Goal: Task Accomplishment & Management: Manage account settings

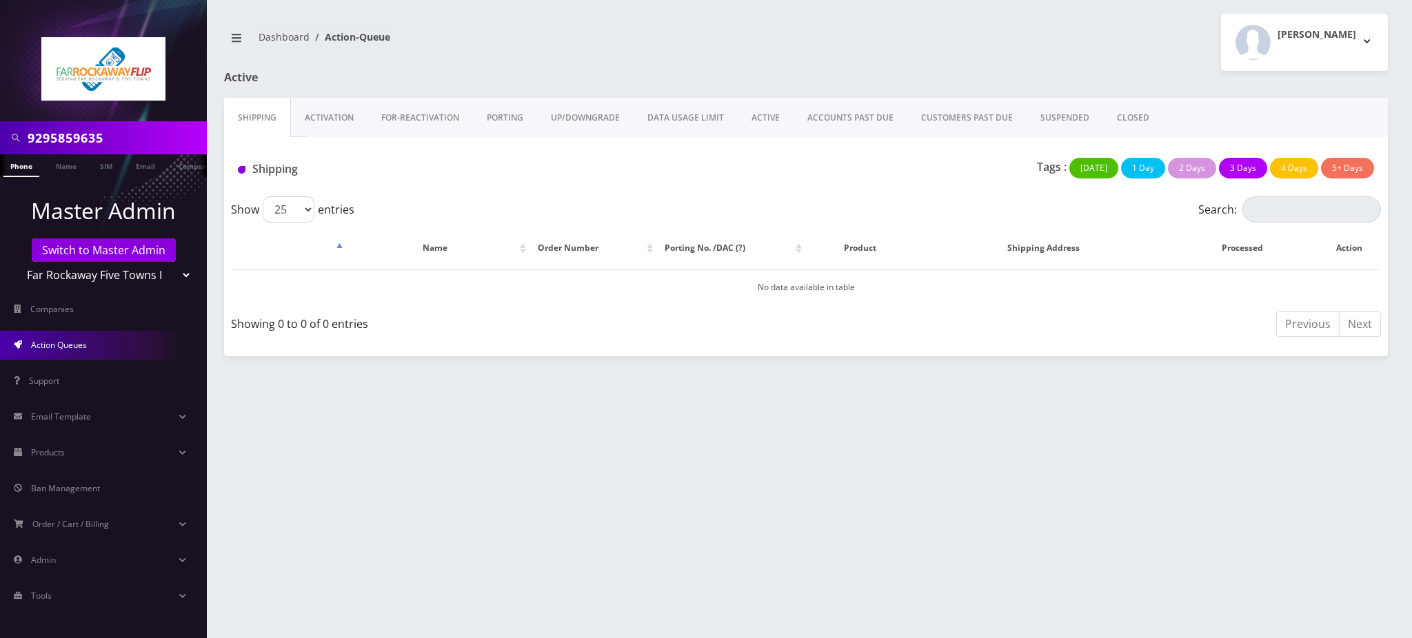
click at [760, 119] on link "ACTIVE" at bounding box center [766, 118] width 56 height 40
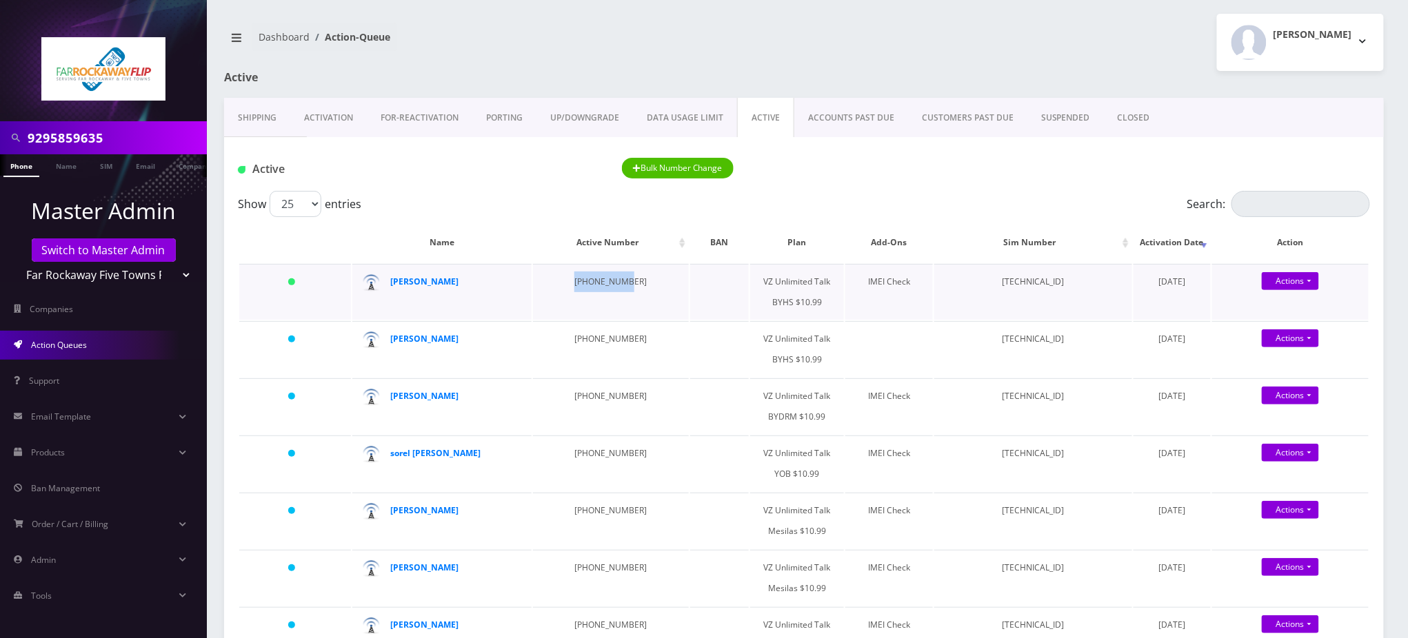
drag, startPoint x: 575, startPoint y: 283, endPoint x: 563, endPoint y: 286, distance: 12.9
click at [563, 286] on td "929-678-6647" at bounding box center [611, 292] width 157 height 56
drag, startPoint x: 623, startPoint y: 286, endPoint x: 560, endPoint y: 290, distance: 63.6
click at [560, 290] on td "929-678-6647" at bounding box center [611, 292] width 157 height 56
copy td "929-678-6647"
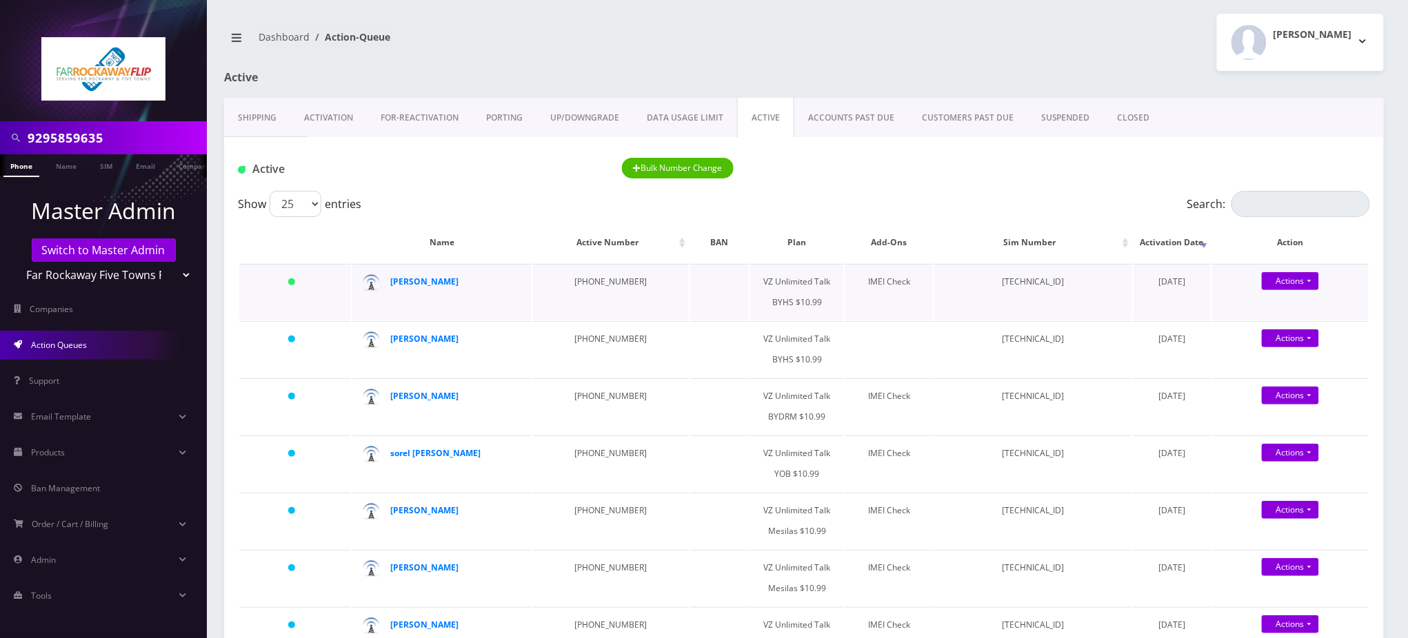
click at [1006, 282] on td "89148000011835956432" at bounding box center [1032, 292] width 197 height 56
click at [889, 175] on div "Bulk Number Change" at bounding box center [756, 169] width 288 height 23
click at [413, 281] on strong "zissi itzkowitz" at bounding box center [424, 282] width 68 height 12
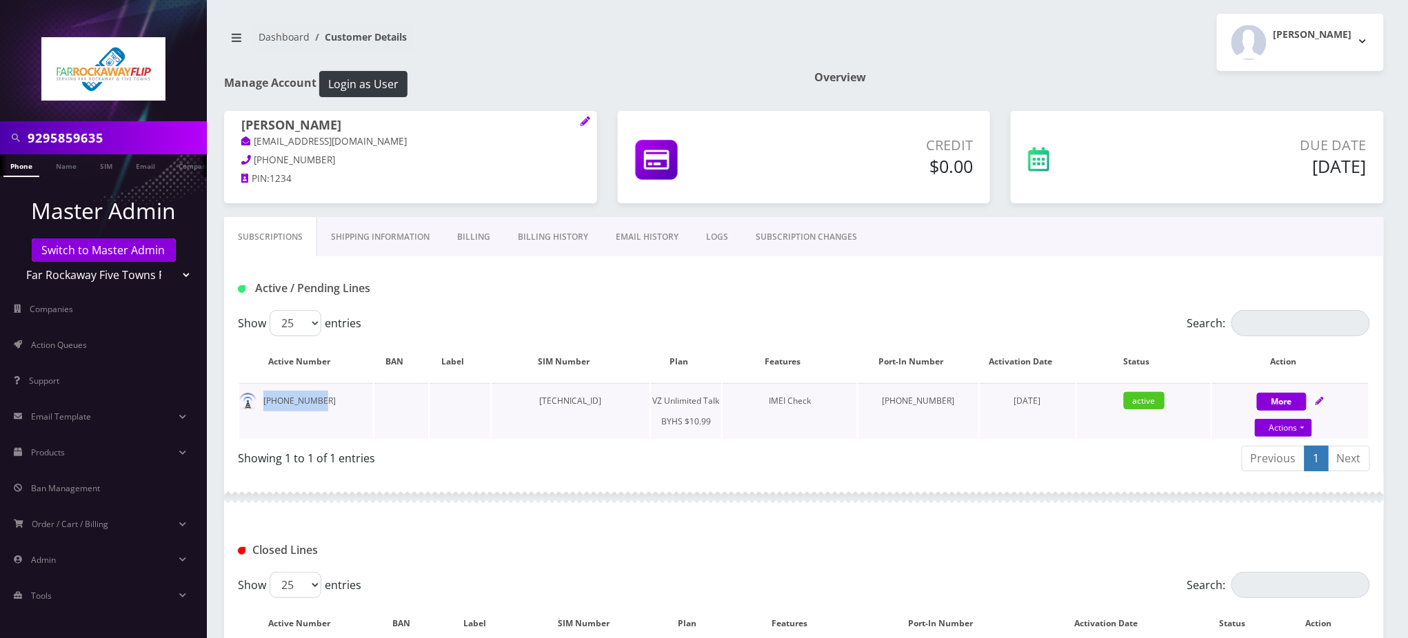
drag, startPoint x: 322, startPoint y: 402, endPoint x: 255, endPoint y: 403, distance: 66.9
click at [255, 403] on td "[PHONE_NUMBER]" at bounding box center [306, 411] width 134 height 56
click at [1178, 490] on div at bounding box center [804, 497] width 1160 height 41
click at [632, 54] on nav "Dashboard Customer Details" at bounding box center [508, 42] width 569 height 39
drag, startPoint x: 324, startPoint y: 402, endPoint x: 250, endPoint y: 405, distance: 74.5
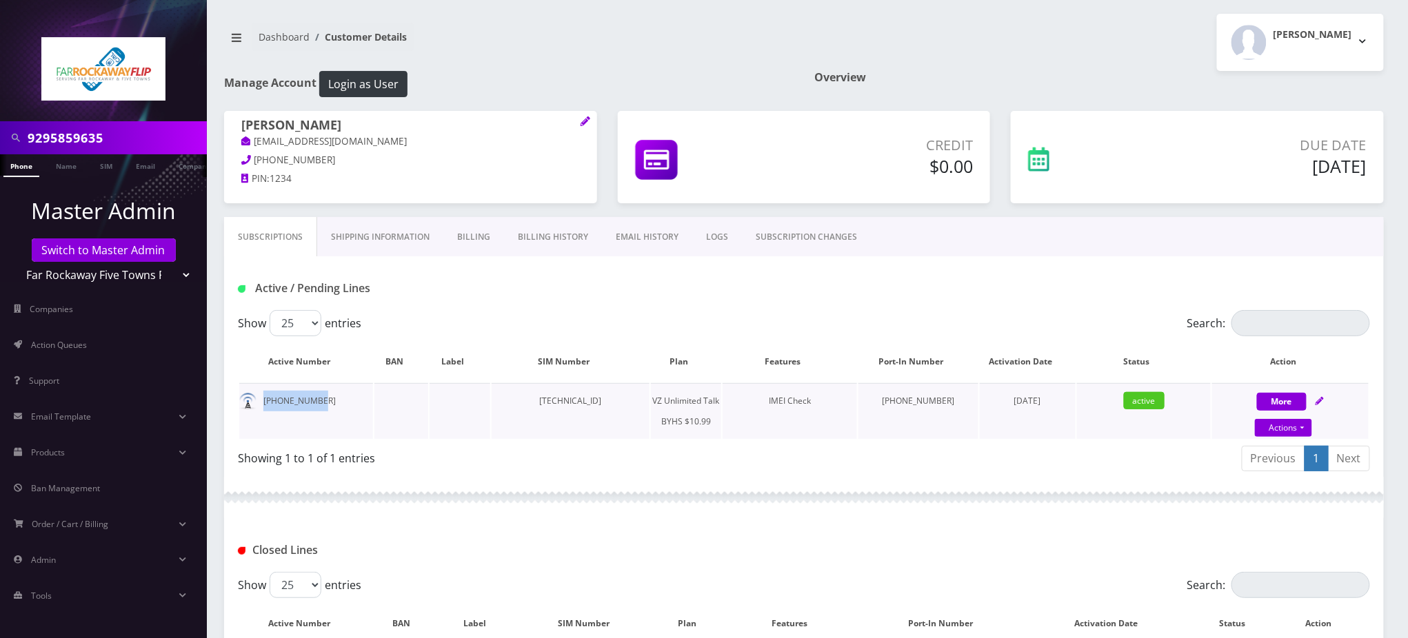
click at [250, 405] on td "929-678-6647" at bounding box center [306, 411] width 134 height 56
copy td "929-678-6647"
click at [1284, 430] on link "Actions" at bounding box center [1283, 428] width 57 height 18
select select "467"
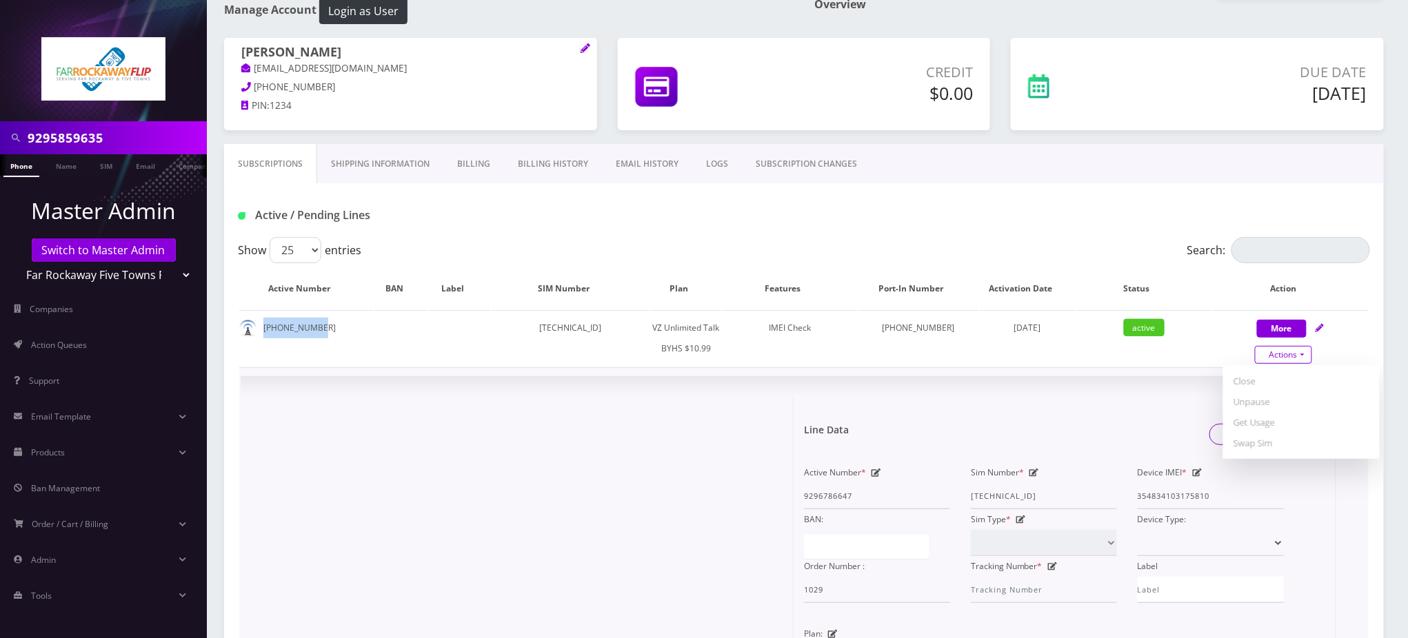
scroll to position [183, 0]
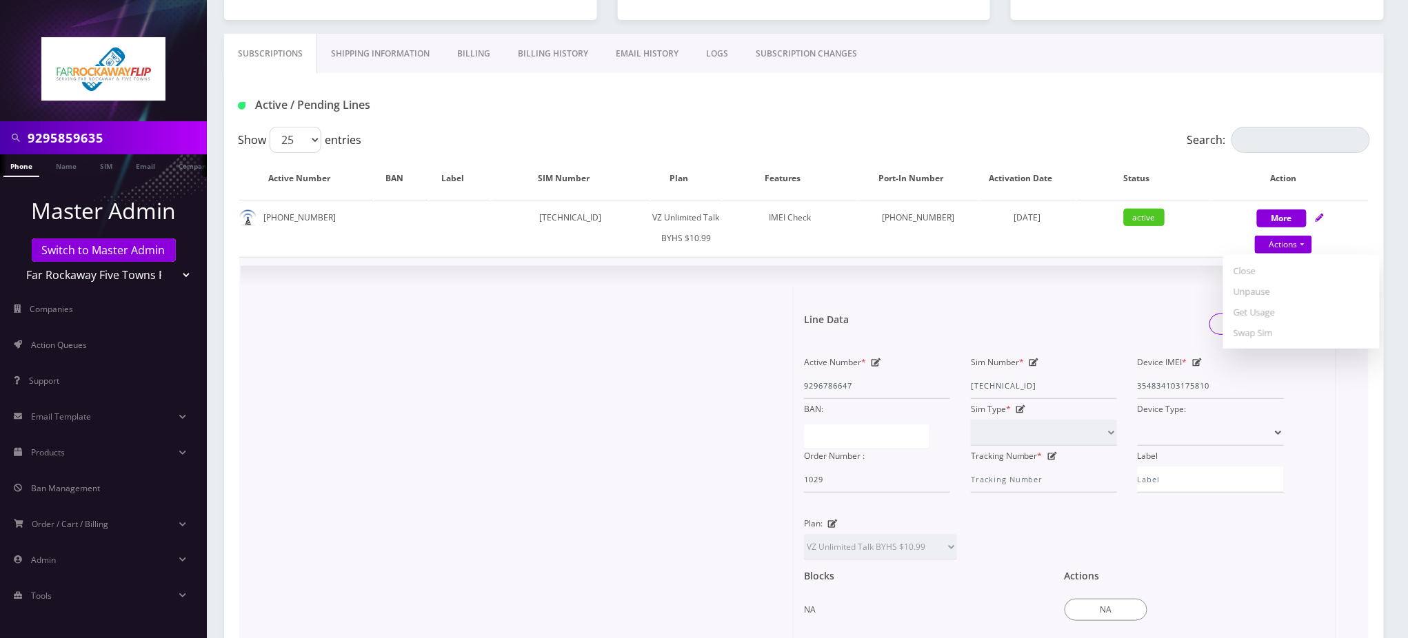
click at [1042, 287] on form "Line Data Save Changes Active Number * 9296786647 Sim Number * 8914800001183595…" at bounding box center [1064, 497] width 521 height 421
click at [1034, 354] on div "Sim Number * 89148000011835956432" at bounding box center [1043, 375] width 167 height 47
click at [1033, 361] on icon at bounding box center [1034, 363] width 10 height 8
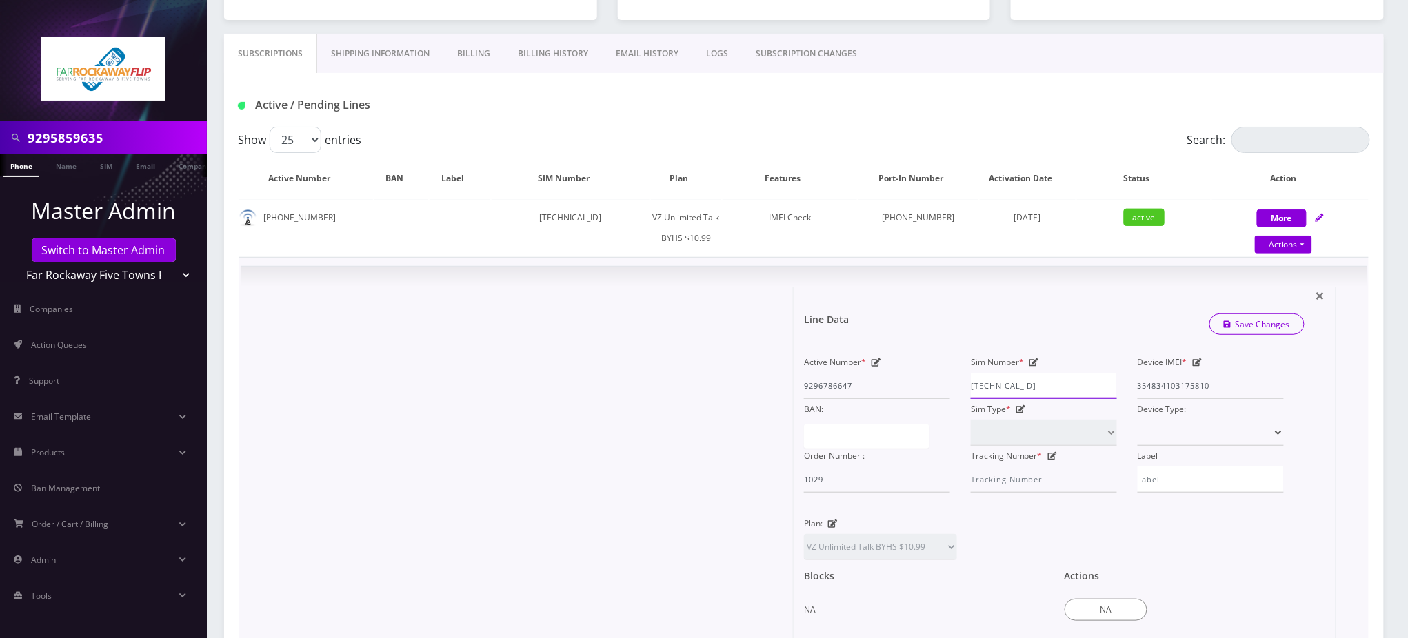
click at [1023, 379] on input "89148000011835956432" at bounding box center [1044, 386] width 146 height 26
paste input "705"
type input "89148000011835956705"
click at [1252, 324] on link "Save Changes" at bounding box center [1257, 324] width 96 height 21
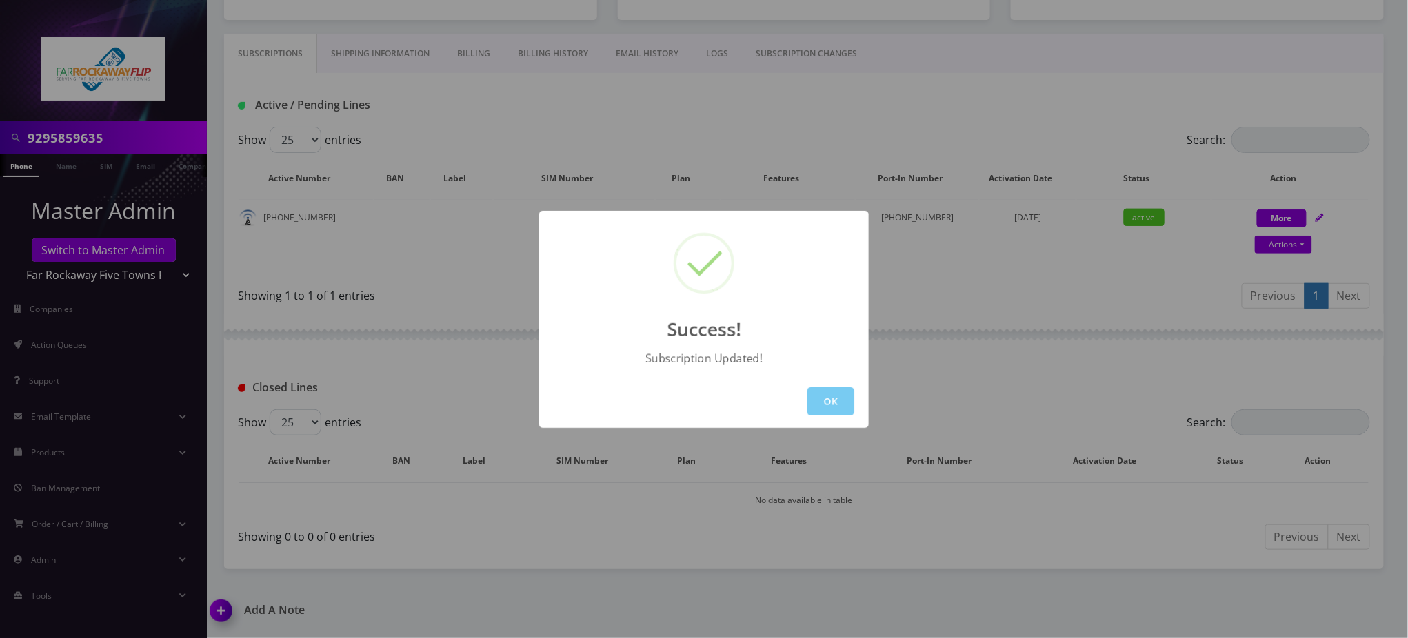
click at [850, 408] on button "OK" at bounding box center [830, 401] width 47 height 28
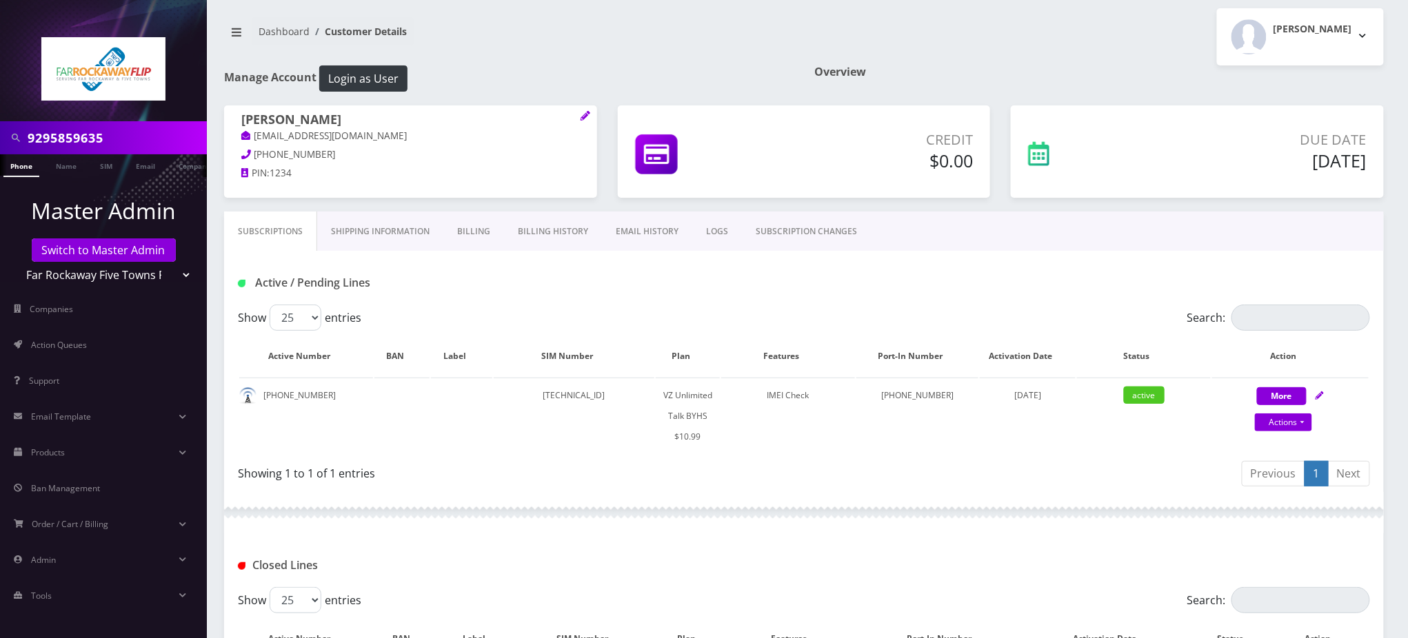
scroll to position [0, 0]
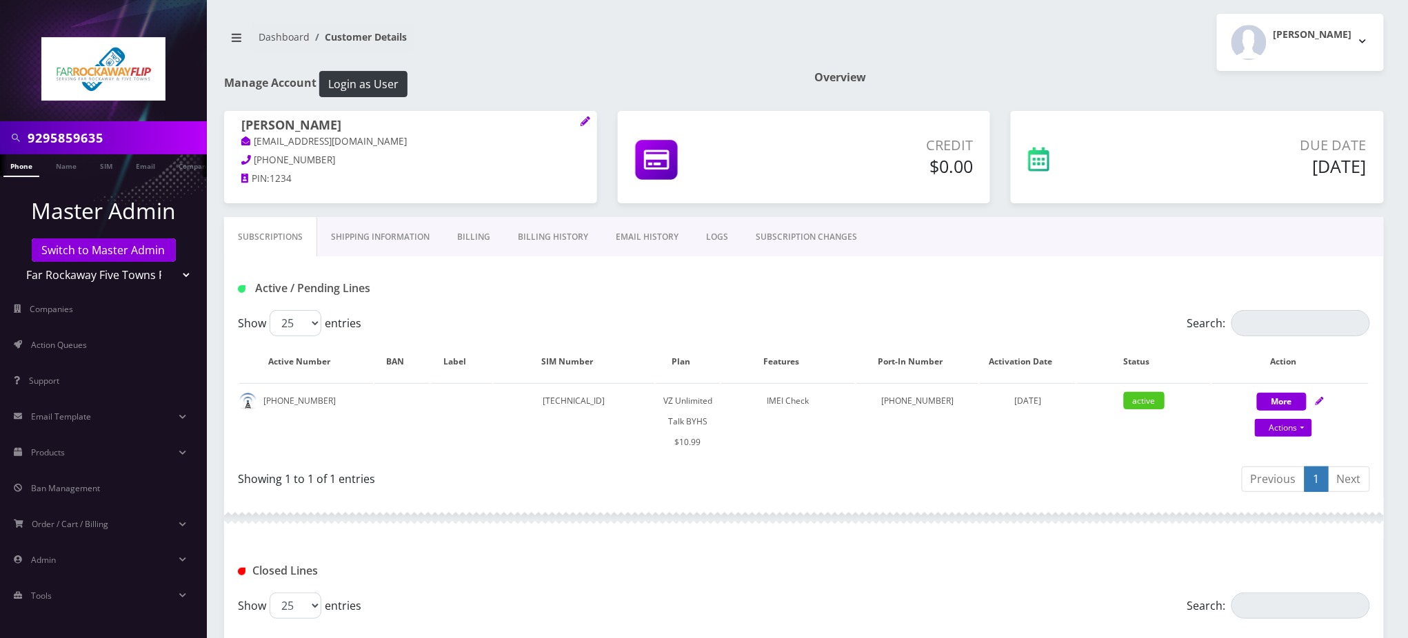
click at [799, 240] on link "SUBSCRIPTION CHANGES" at bounding box center [806, 237] width 129 height 40
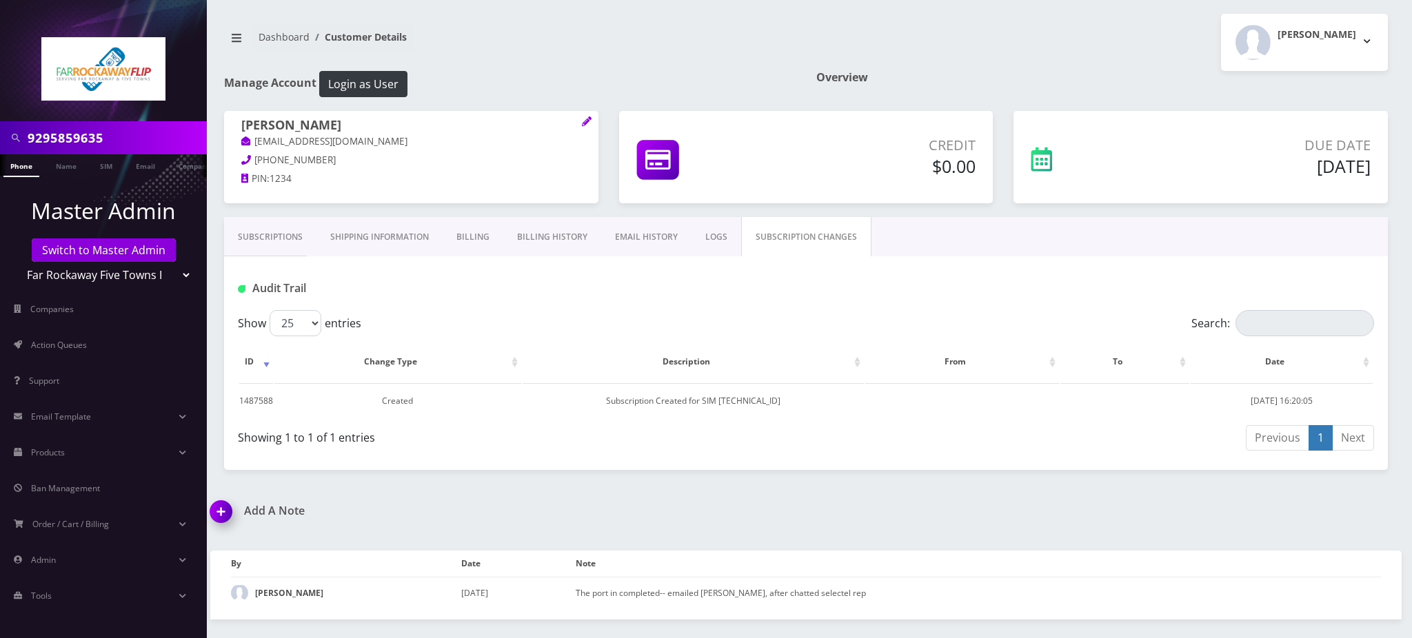
drag, startPoint x: 596, startPoint y: 281, endPoint x: 565, endPoint y: 281, distance: 31.7
click at [593, 281] on div "Audit Trail" at bounding box center [420, 288] width 385 height 23
click at [283, 234] on link "Subscriptions" at bounding box center [270, 237] width 92 height 40
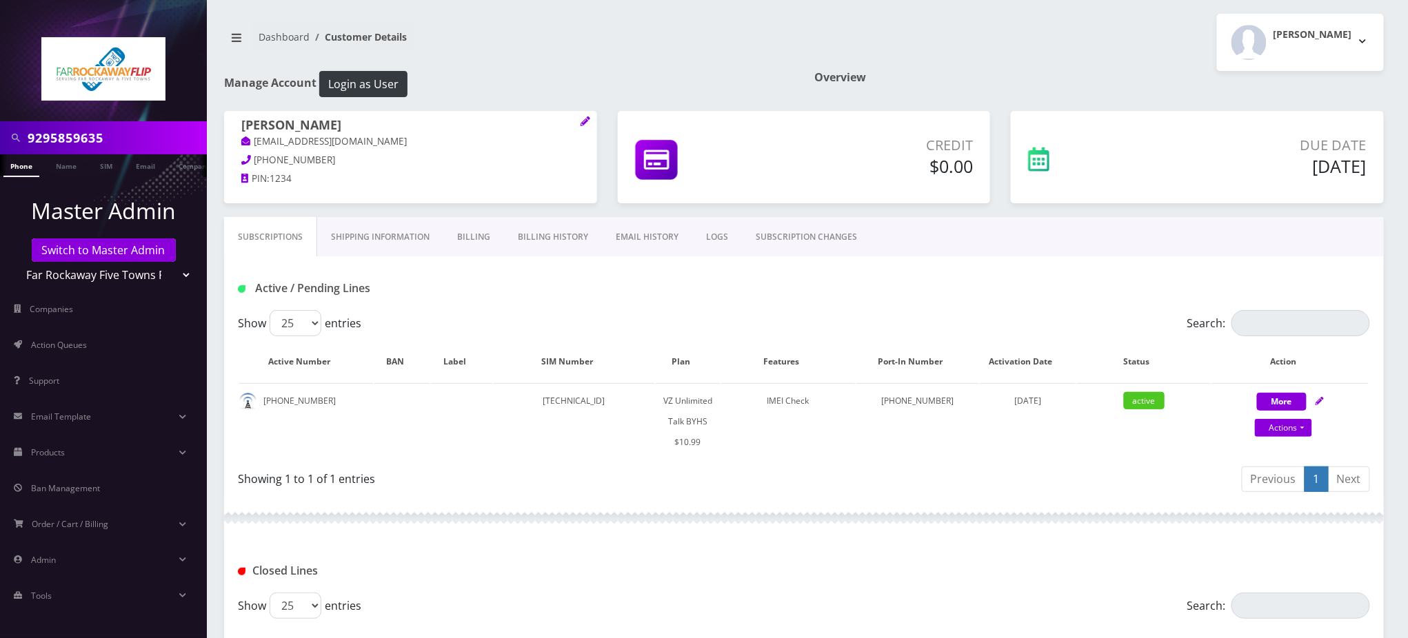
click at [636, 65] on div "Dashboard Customer Details Tzvi Lieberman Logout" at bounding box center [804, 42] width 1180 height 57
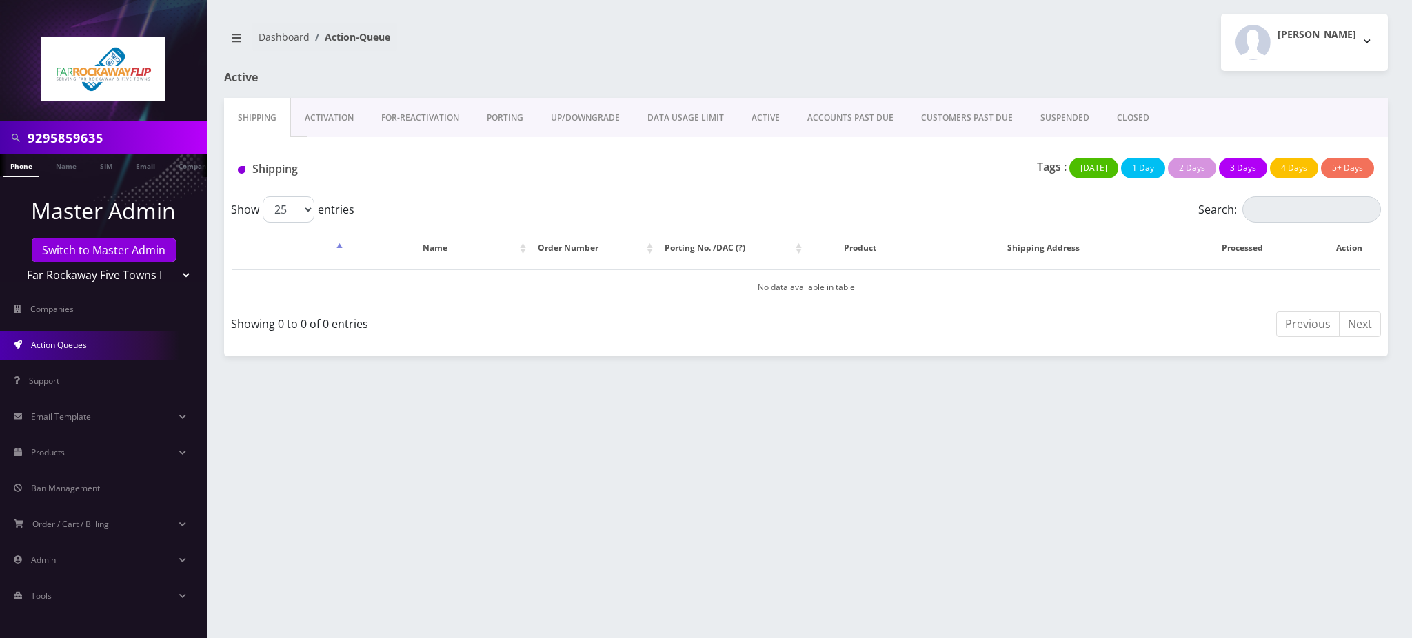
click at [127, 258] on link "Switch to Master Admin" at bounding box center [104, 250] width 144 height 23
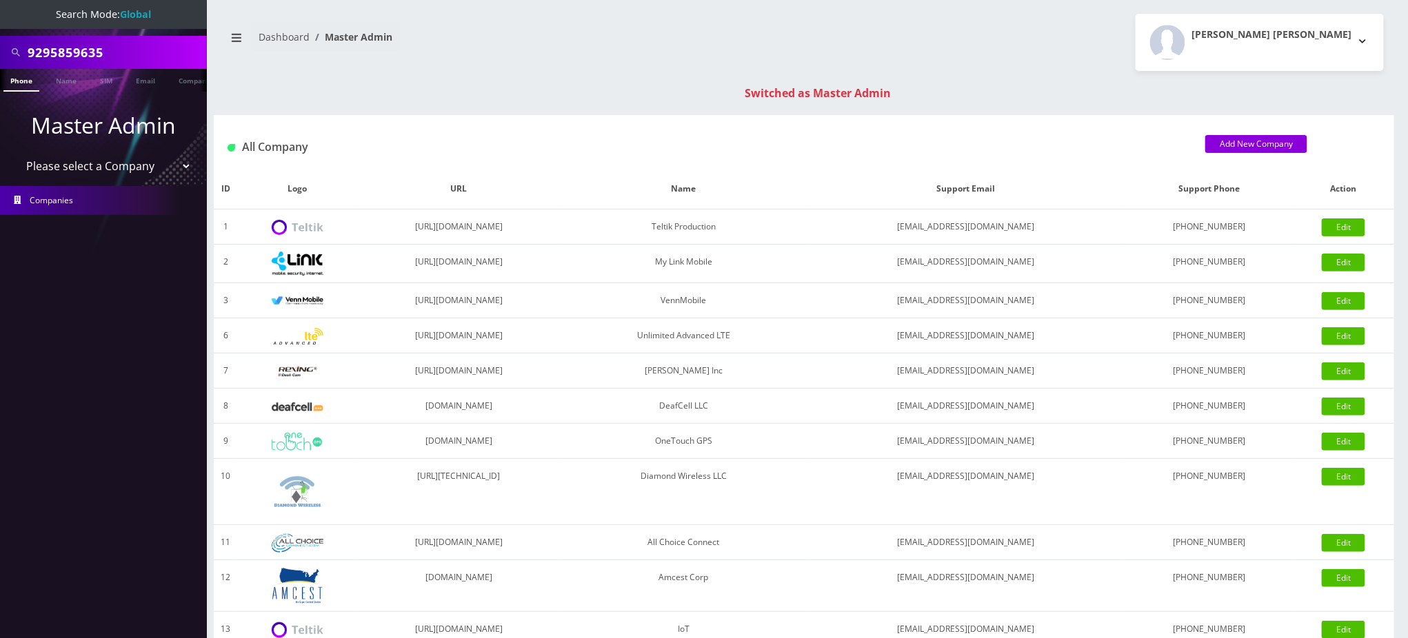
drag, startPoint x: 121, startPoint y: 50, endPoint x: 0, endPoint y: 1, distance: 130.8
click at [0, 37] on div "9295859635" at bounding box center [103, 52] width 207 height 33
paste input "18623128720"
drag, startPoint x: 136, startPoint y: 49, endPoint x: 0, endPoint y: 37, distance: 136.3
click at [0, 42] on div "18623128720" at bounding box center [103, 52] width 207 height 33
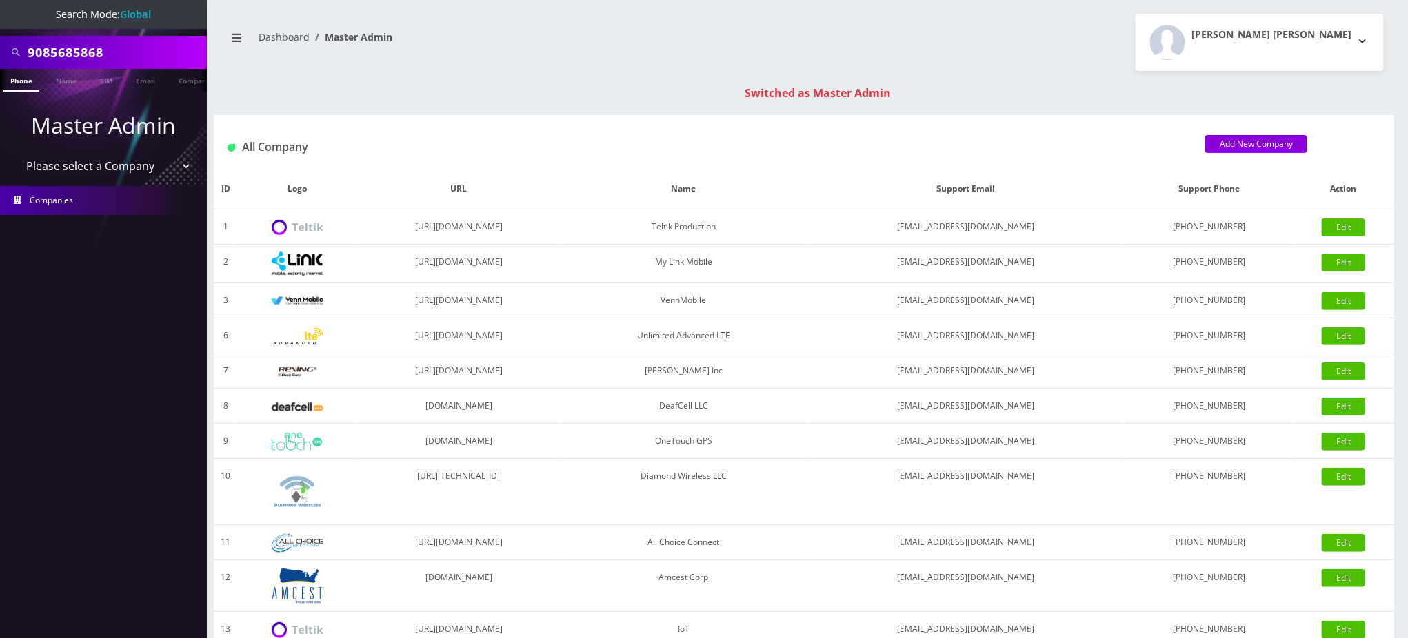
type input "9085685868"
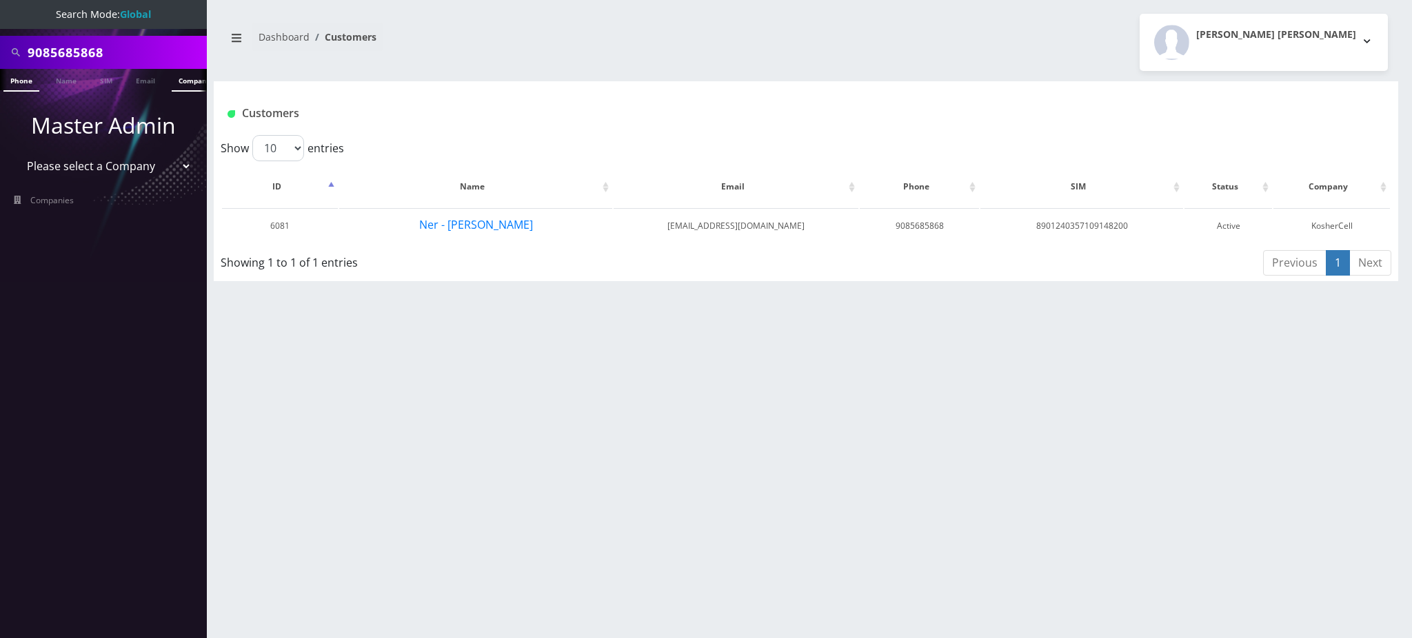
scroll to position [0, 6]
drag, startPoint x: 117, startPoint y: 50, endPoint x: 0, endPoint y: 38, distance: 117.2
click at [0, 38] on div "9085685868" at bounding box center [103, 52] width 207 height 33
click at [489, 228] on button "Ner - [PERSON_NAME]" at bounding box center [475, 225] width 115 height 18
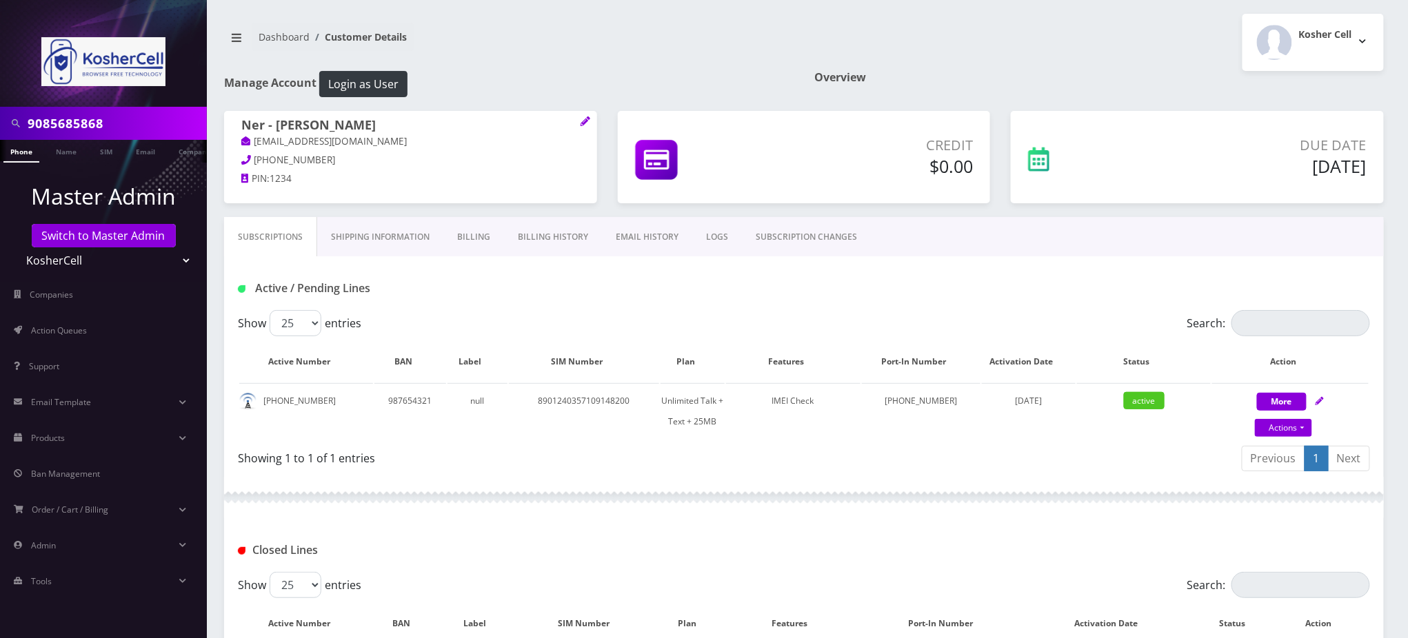
click at [461, 239] on link "Billing" at bounding box center [473, 237] width 61 height 40
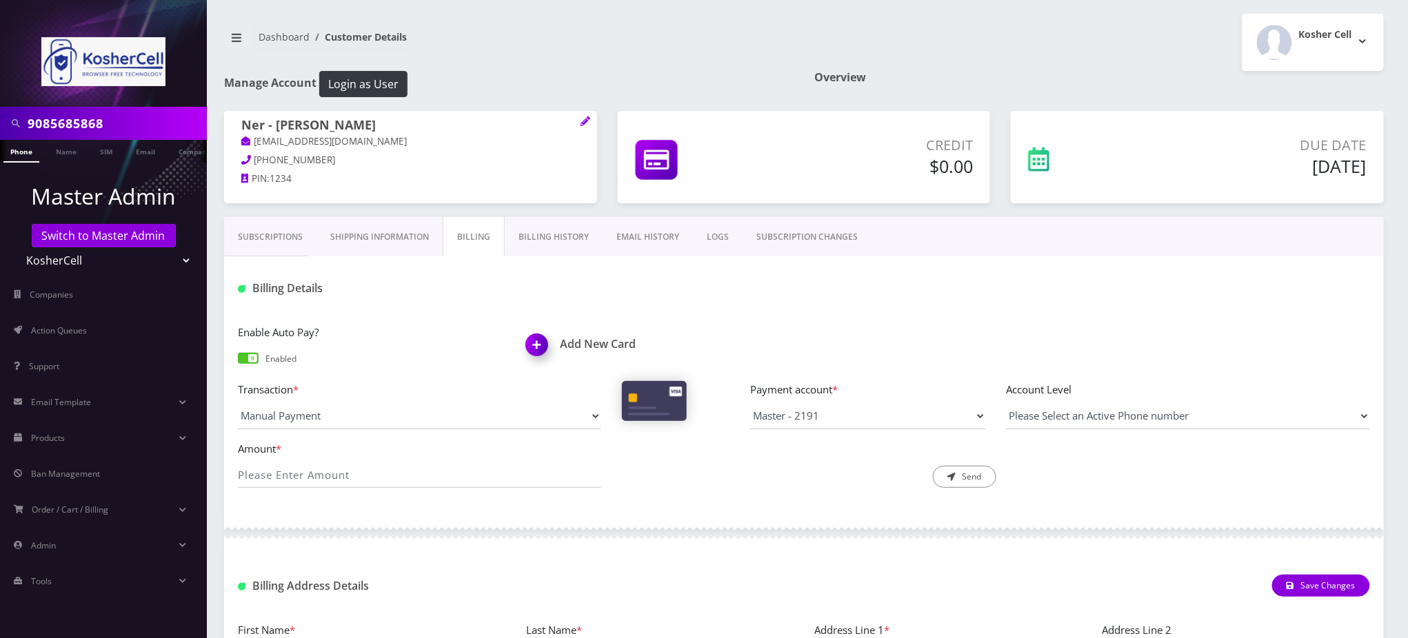
click at [557, 230] on link "Billing History" at bounding box center [554, 237] width 98 height 40
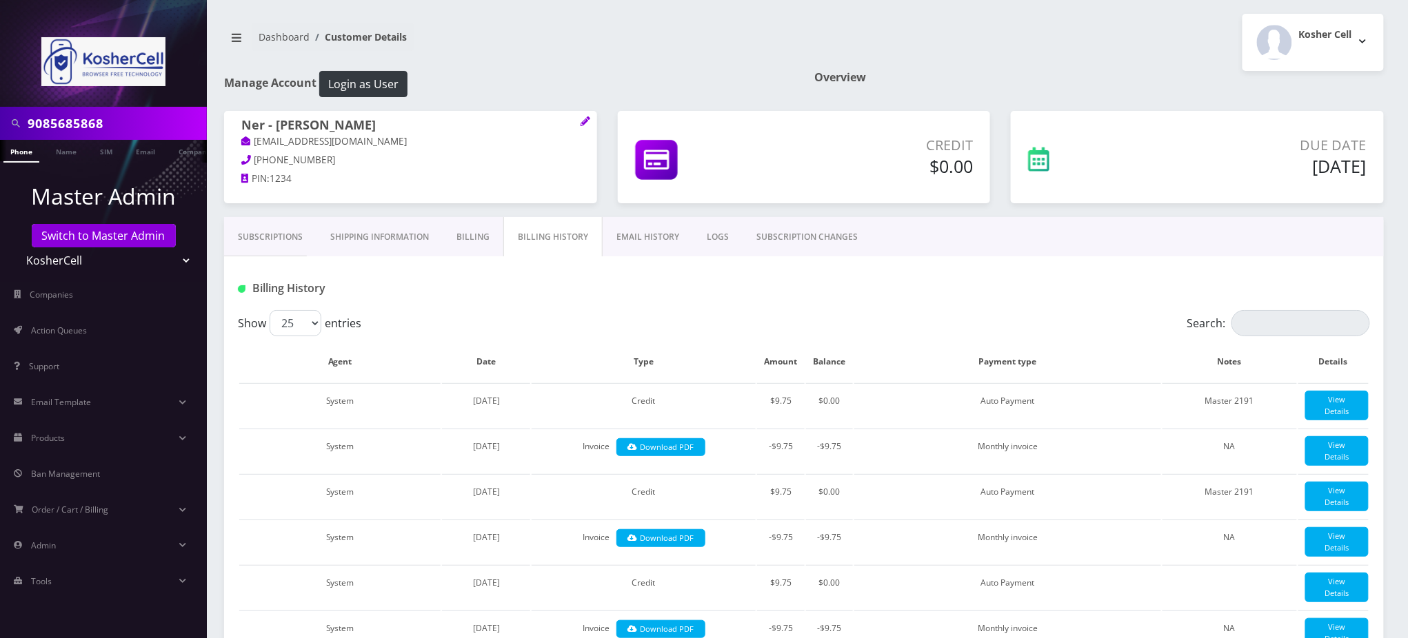
click at [791, 237] on link "SUBSCRIPTION CHANGES" at bounding box center [807, 237] width 129 height 40
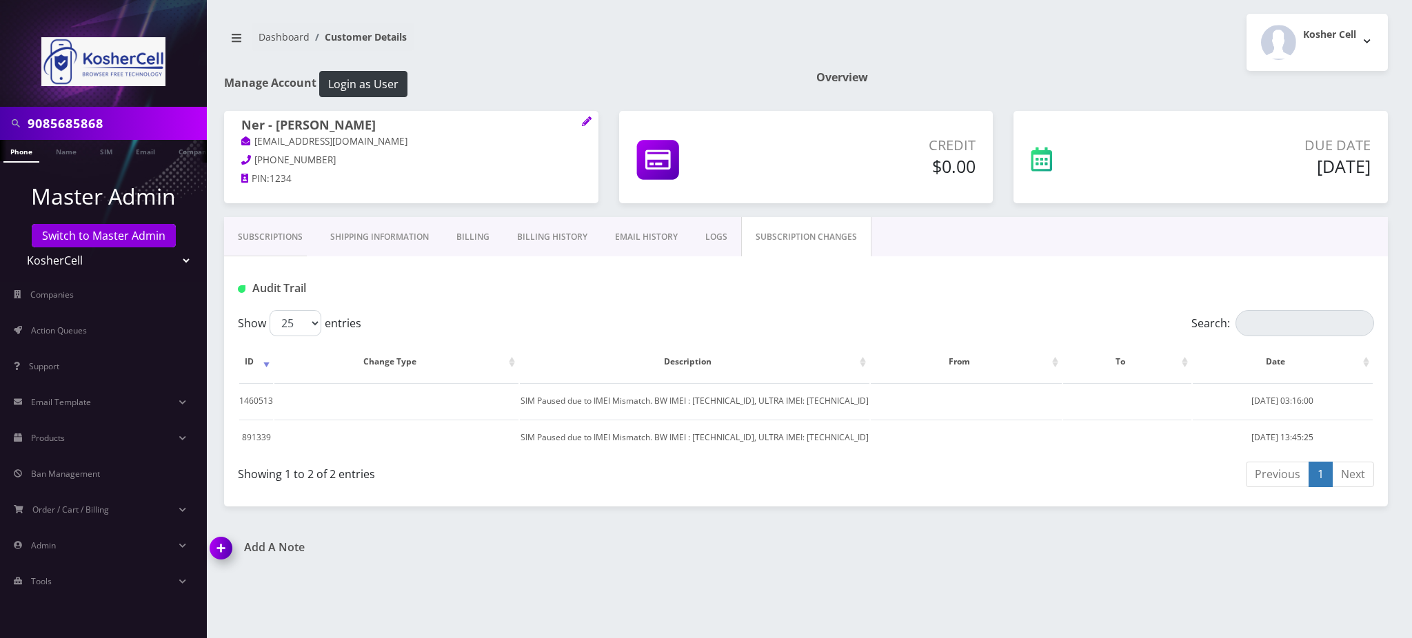
click at [268, 239] on link "Subscriptions" at bounding box center [270, 237] width 92 height 40
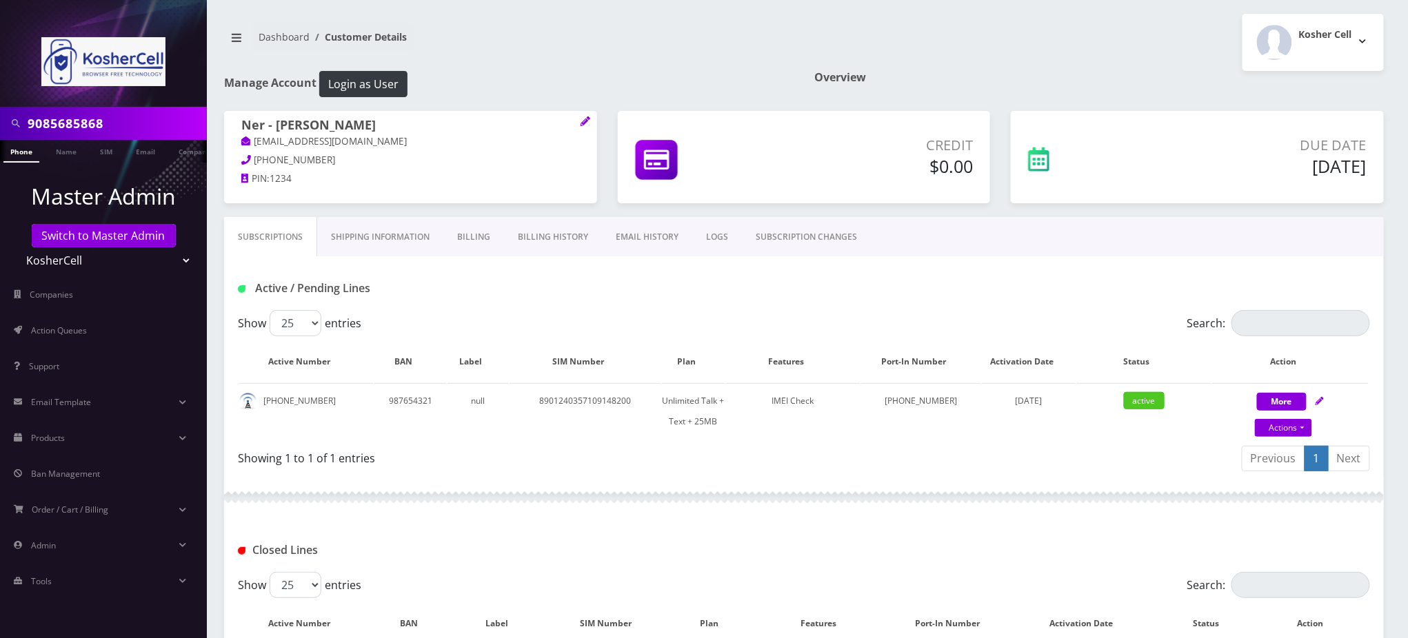
click at [706, 282] on div "Active / Pending Lines" at bounding box center [804, 288] width 1153 height 23
click at [751, 43] on nav "Dashboard Customer Details" at bounding box center [508, 42] width 569 height 39
click at [558, 65] on div "Dashboard Customer Details Kosher Cell Logout" at bounding box center [804, 42] width 1180 height 57
